Goal: Find specific page/section: Find specific page/section

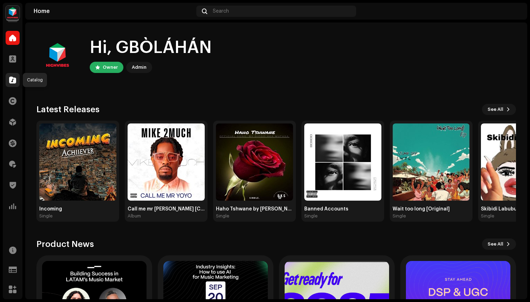
click at [7, 82] on div at bounding box center [13, 80] width 14 height 14
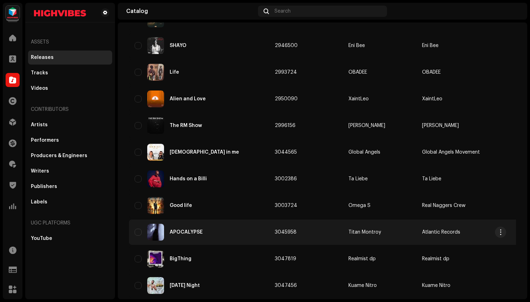
scroll to position [471, 0]
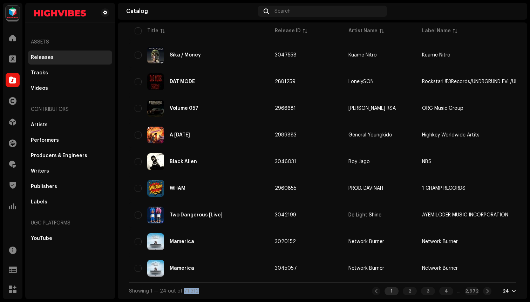
drag, startPoint x: 181, startPoint y: 290, endPoint x: 214, endPoint y: 290, distance: 32.3
click at [214, 290] on div "Showing 1 — 24 out of 71,312 1 2 3 4 ... 2,972 24" at bounding box center [322, 290] width 387 height 17
click at [187, 291] on span "Showing 1 — 24 out of 71,312" at bounding box center [164, 291] width 70 height 5
drag, startPoint x: 183, startPoint y: 291, endPoint x: 206, endPoint y: 291, distance: 22.8
click at [206, 291] on div "Showing 1 — 24 out of 71,312 1 2 3 4 ... 2,972 24" at bounding box center [322, 290] width 387 height 17
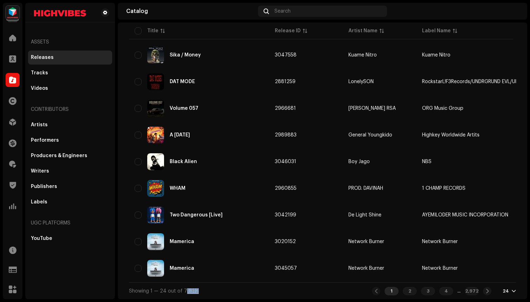
click at [206, 291] on div "Showing 1 — 24 out of 71,312 1 2 3 4 ... 2,972 24" at bounding box center [322, 290] width 387 height 17
drag, startPoint x: 206, startPoint y: 291, endPoint x: 182, endPoint y: 294, distance: 24.0
click at [182, 294] on div "Showing 1 — 24 out of 71,312 1 2 3 4 ... 2,972 24" at bounding box center [322, 290] width 387 height 17
click at [182, 294] on div "Showing 1 — 24 out of 71,312" at bounding box center [164, 291] width 70 height 6
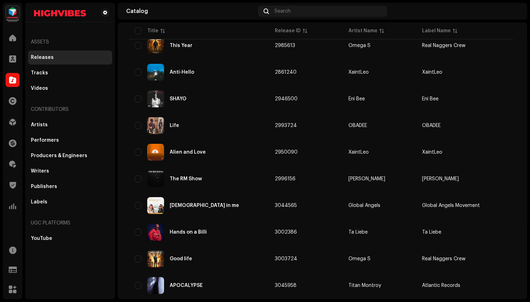
scroll to position [0, 0]
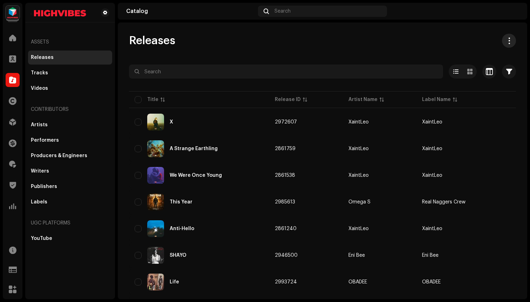
click at [506, 38] on span at bounding box center [509, 41] width 7 height 6
click at [506, 42] on span at bounding box center [509, 41] width 7 height 6
click at [335, 31] on div "Releases Selected 0 Options Filters Distribution status Never Distributed Proce…" at bounding box center [323, 160] width 410 height 277
click at [506, 41] on span at bounding box center [509, 41] width 7 height 6
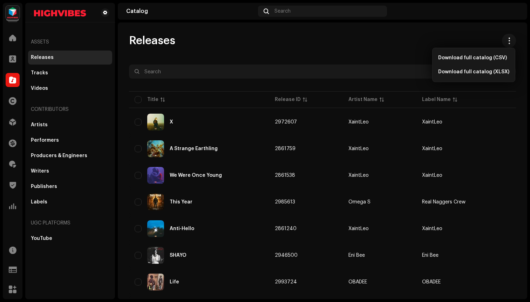
click at [470, 34] on div "Releases" at bounding box center [322, 41] width 387 height 14
click at [459, 30] on div "Releases Selected 0 Options Filters Distribution status Never Distributed Proce…" at bounding box center [323, 160] width 410 height 277
click at [508, 69] on span "button" at bounding box center [510, 72] width 6 height 6
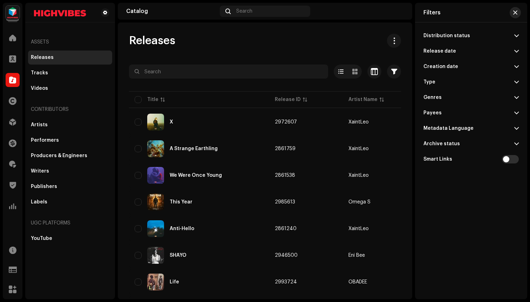
click at [517, 14] on span "button" at bounding box center [516, 13] width 4 height 6
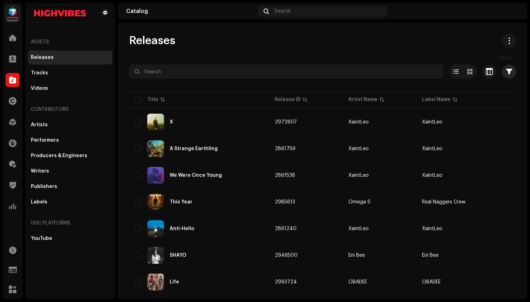
click at [507, 73] on span "button" at bounding box center [510, 72] width 6 height 6
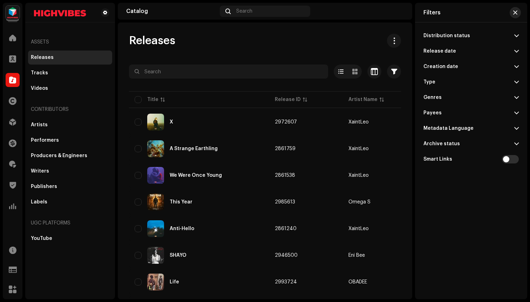
click at [516, 12] on span "button" at bounding box center [516, 13] width 4 height 6
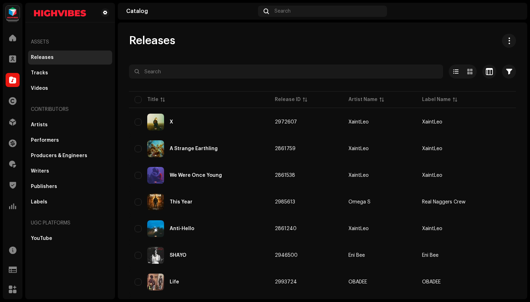
drag, startPoint x: 133, startPoint y: 41, endPoint x: 194, endPoint y: 41, distance: 61.7
click at [194, 41] on div "Releases" at bounding box center [322, 41] width 387 height 14
click at [193, 42] on div "Releases" at bounding box center [322, 41] width 387 height 14
click at [140, 103] on input "checkbox" at bounding box center [138, 99] width 7 height 7
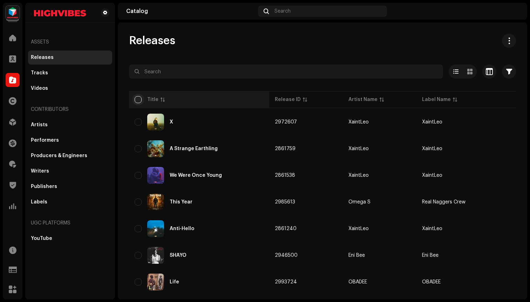
checkbox input "true"
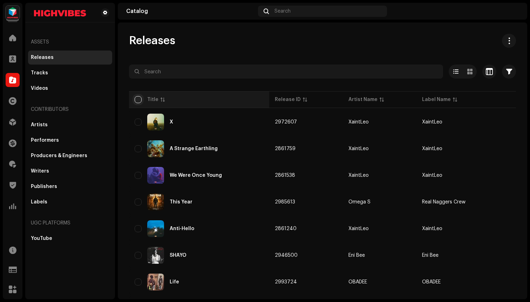
checkbox input "true"
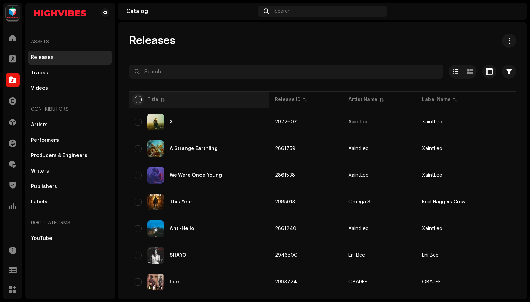
checkbox input "true"
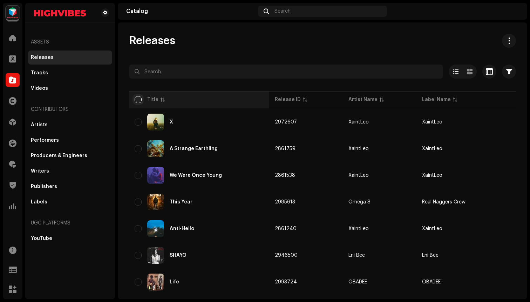
checkbox input "true"
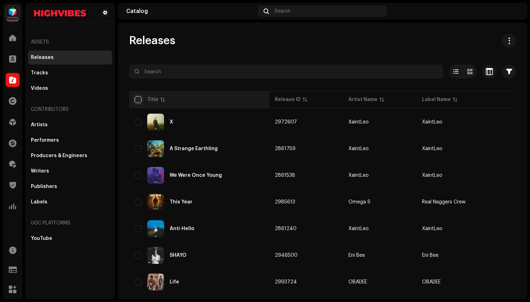
checkbox input "true"
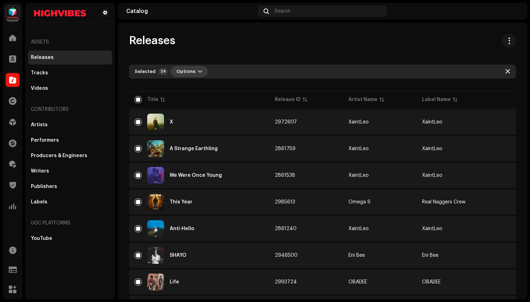
click at [183, 72] on span "Options" at bounding box center [185, 72] width 19 height 14
click at [196, 46] on div "Releases" at bounding box center [322, 41] width 387 height 14
click at [506, 71] on span "button" at bounding box center [508, 72] width 5 height 6
checkbox input "false"
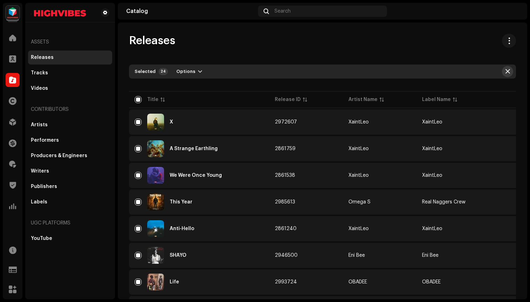
checkbox input "false"
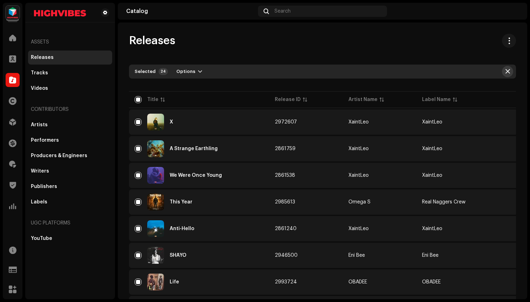
checkbox input "false"
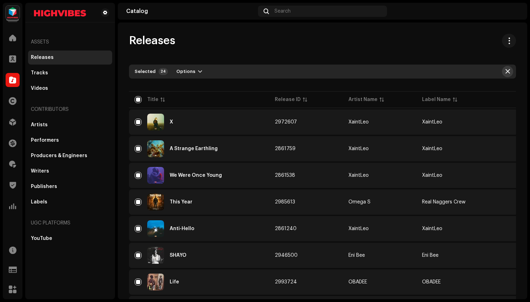
checkbox input "false"
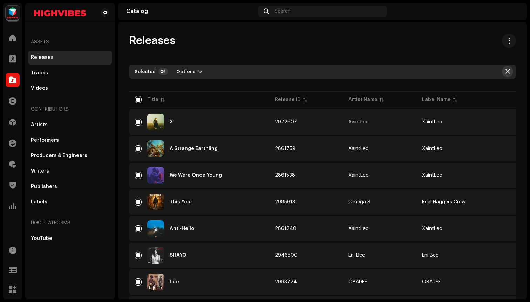
checkbox input "false"
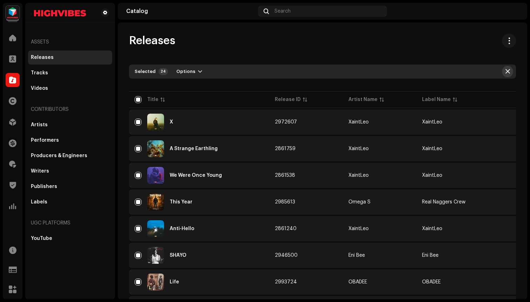
checkbox input "false"
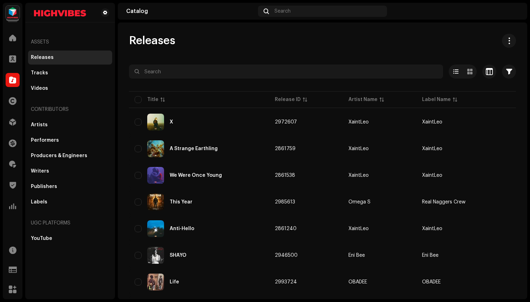
click at [508, 69] on button "button" at bounding box center [509, 72] width 14 height 14
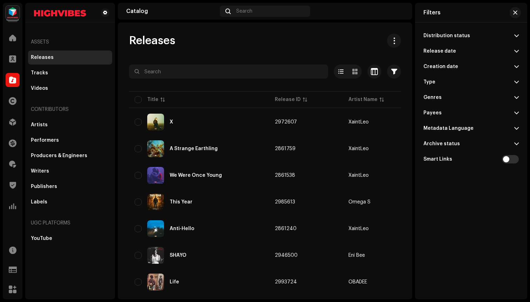
click at [454, 36] on div "Distribution status" at bounding box center [447, 36] width 47 height 6
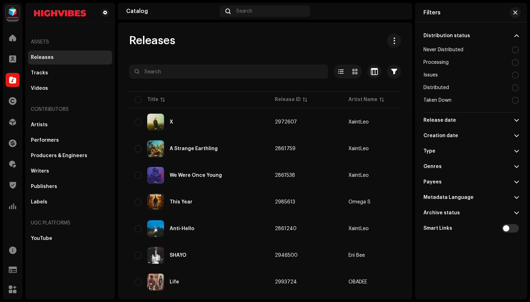
click at [518, 87] on div at bounding box center [515, 87] width 7 height 7
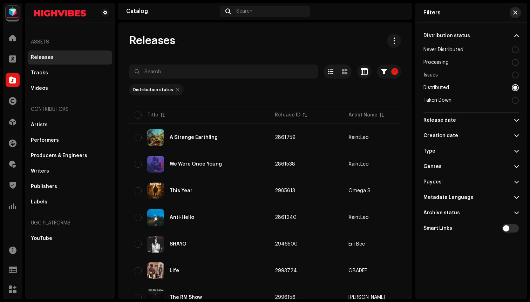
click at [514, 13] on span "button" at bounding box center [516, 13] width 4 height 6
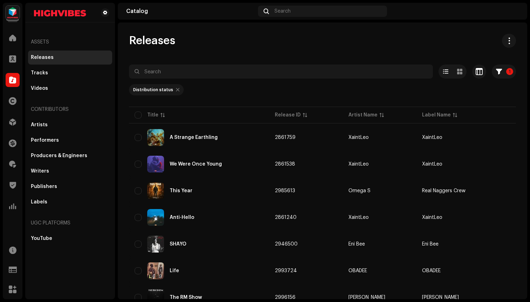
click at [176, 91] on div "Distribution status" at bounding box center [156, 89] width 55 height 11
click at [176, 90] on div at bounding box center [178, 90] width 4 height 6
radio input "false"
